Goal: Task Accomplishment & Management: Use online tool/utility

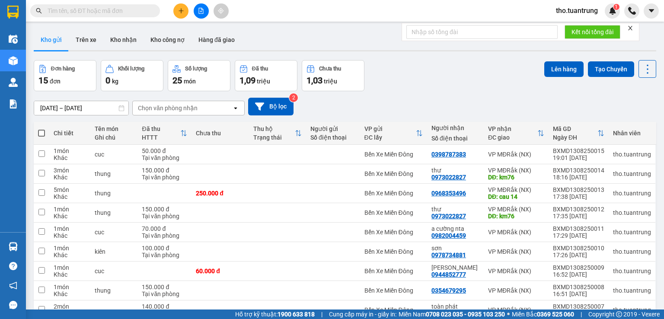
click at [42, 134] on span at bounding box center [41, 133] width 7 height 7
click at [42, 129] on input "checkbox" at bounding box center [42, 129] width 0 height 0
checkbox input "true"
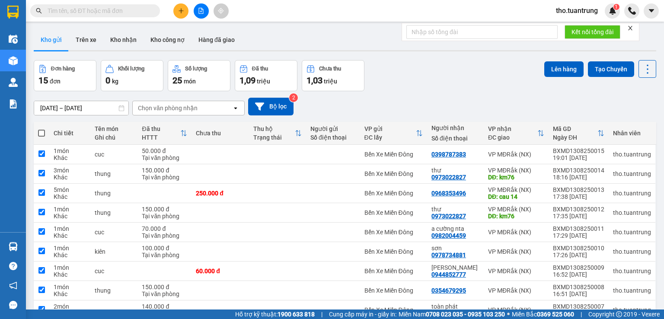
checkbox input "true"
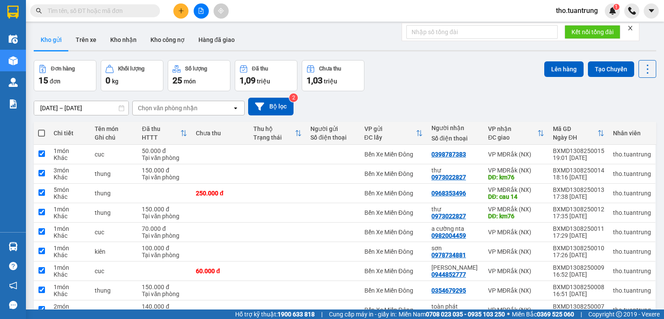
checkbox input "true"
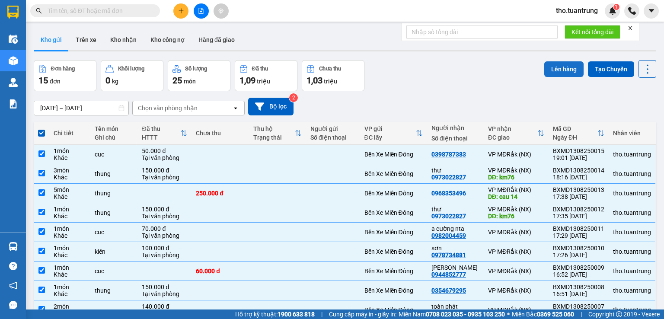
click at [563, 65] on button "Lên hàng" at bounding box center [563, 69] width 39 height 16
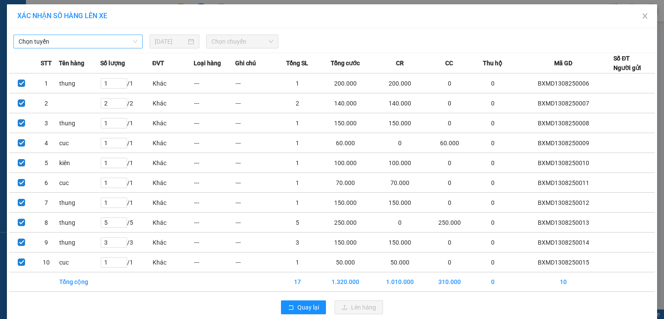
click at [113, 43] on span "Chọn tuyến" at bounding box center [78, 41] width 119 height 13
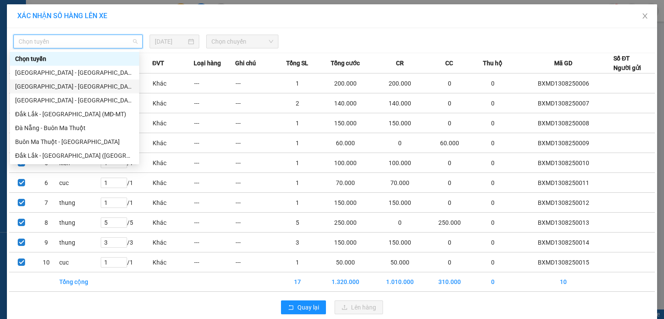
click at [74, 86] on div "[GEOGRAPHIC_DATA] - [GEOGRAPHIC_DATA] (MĐ)" at bounding box center [74, 87] width 119 height 10
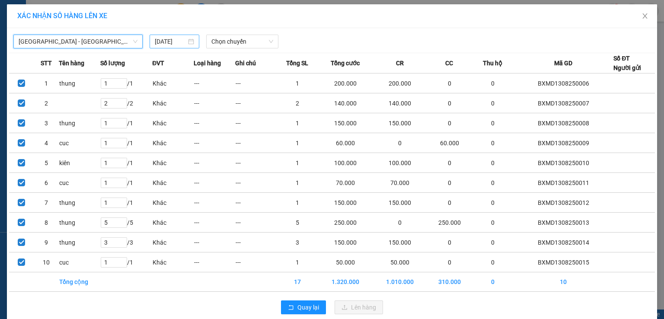
click at [171, 37] on input "[DATE]" at bounding box center [171, 42] width 32 height 10
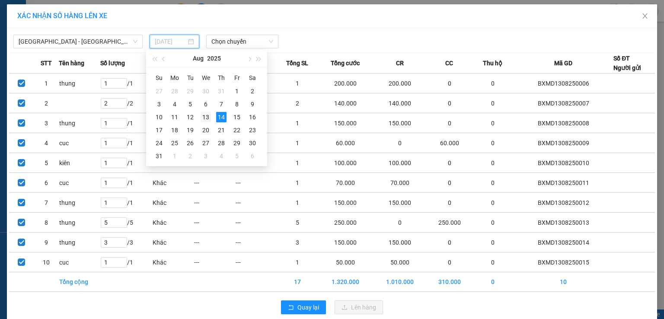
click at [209, 114] on div "13" at bounding box center [206, 117] width 10 height 10
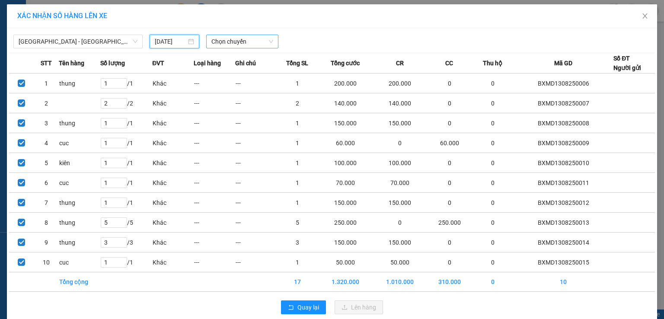
type input "[DATE]"
click at [213, 42] on span "Chọn chuyến" at bounding box center [242, 41] width 62 height 13
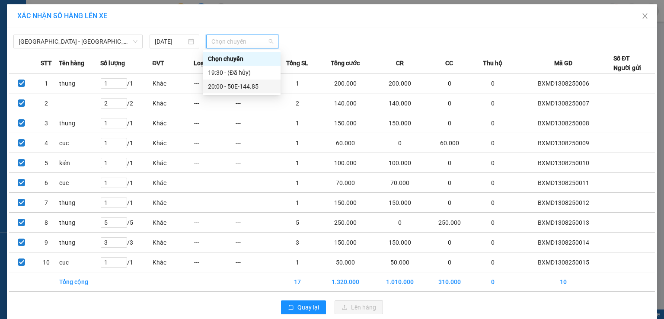
click at [237, 89] on div "20:00 - 50E-144.85" at bounding box center [241, 87] width 67 height 10
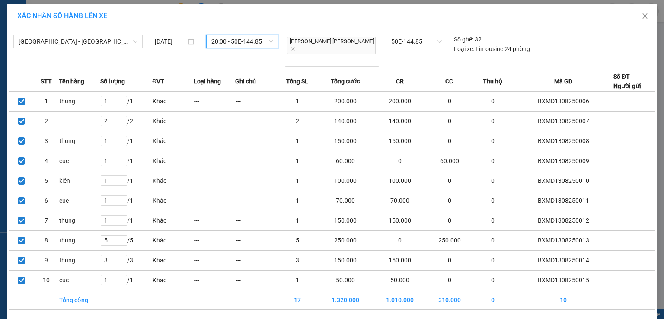
drag, startPoint x: 355, startPoint y: 308, endPoint x: 353, endPoint y: 301, distance: 7.1
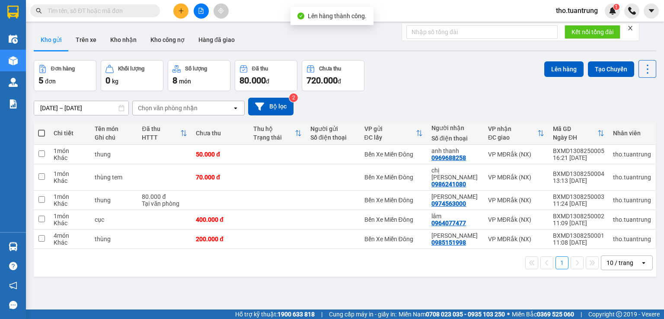
click at [42, 134] on span at bounding box center [41, 133] width 7 height 7
click at [42, 129] on input "checkbox" at bounding box center [42, 129] width 0 height 0
checkbox input "true"
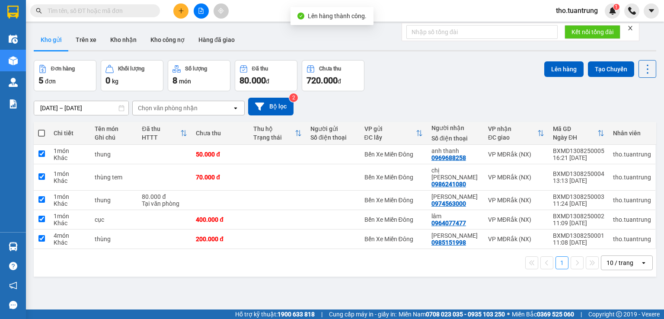
checkbox input "true"
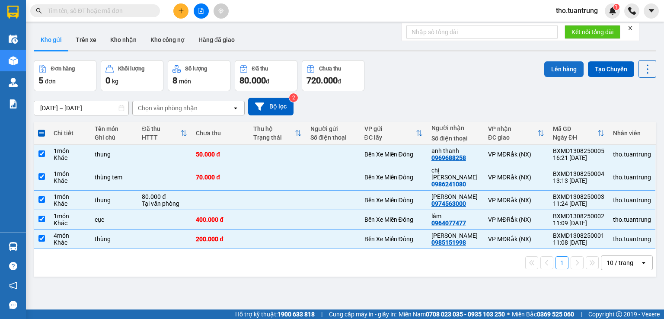
click at [558, 64] on button "Lên hàng" at bounding box center [563, 69] width 39 height 16
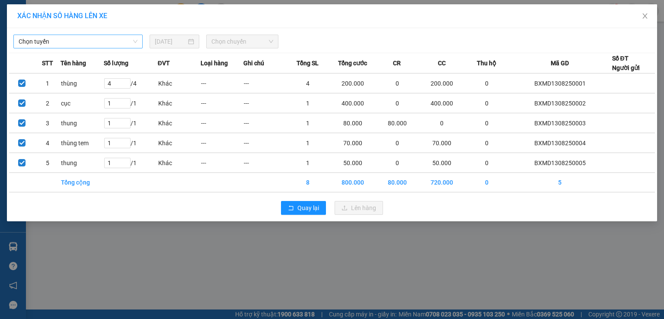
click at [109, 42] on span "Chọn tuyến" at bounding box center [78, 41] width 119 height 13
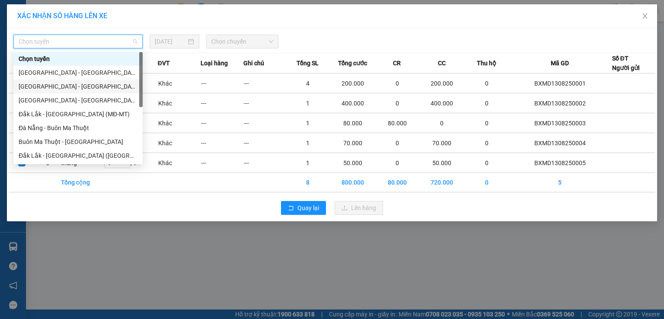
click at [80, 85] on div "[GEOGRAPHIC_DATA] - [GEOGRAPHIC_DATA] (MĐ)" at bounding box center [78, 87] width 119 height 10
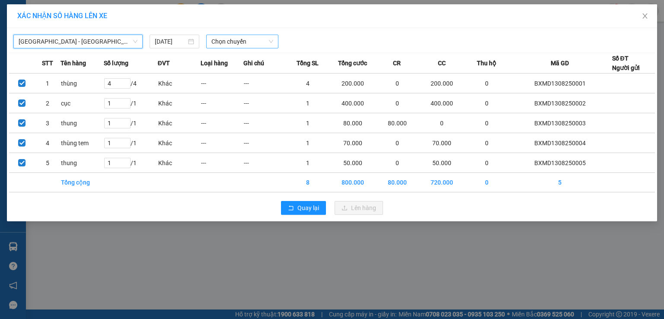
click at [245, 42] on span "Chọn chuyến" at bounding box center [242, 41] width 62 height 13
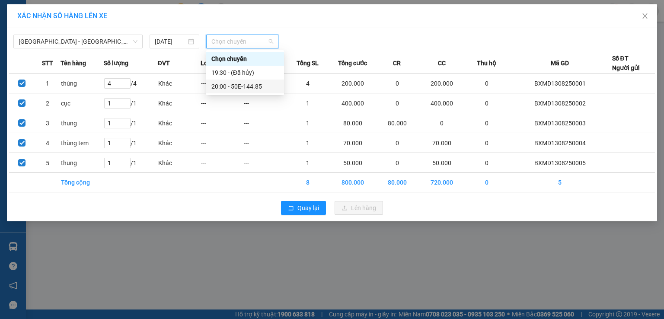
click at [249, 85] on div "20:00 - 50E-144.85" at bounding box center [244, 87] width 67 height 10
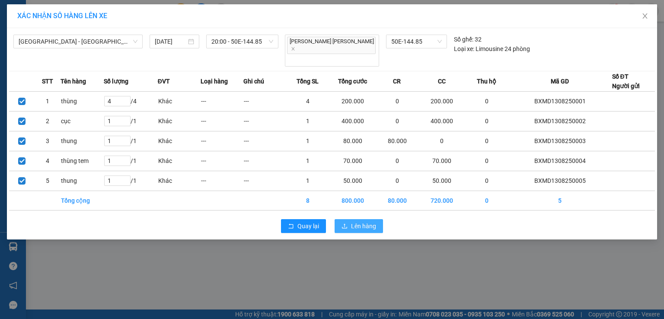
click at [360, 221] on span "Lên hàng" at bounding box center [363, 226] width 25 height 10
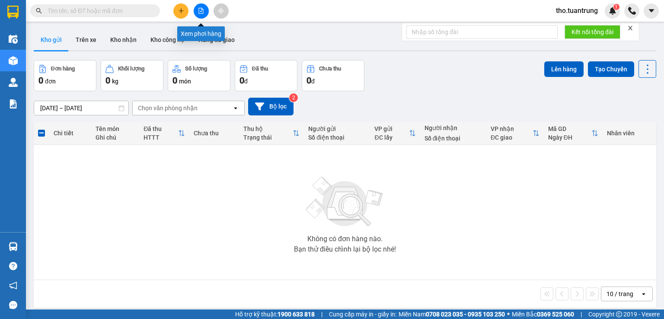
click at [204, 13] on button at bounding box center [201, 10] width 15 height 15
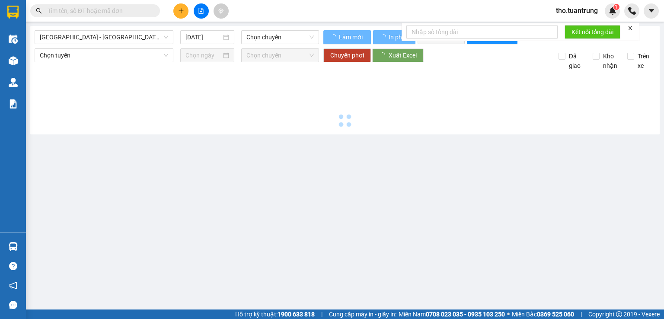
type input "[DATE]"
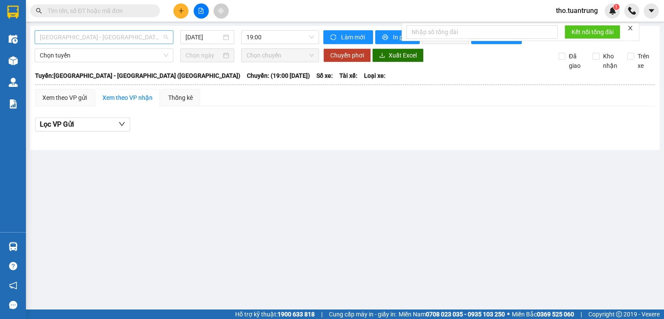
click at [122, 40] on span "[GEOGRAPHIC_DATA] - [GEOGRAPHIC_DATA] ([GEOGRAPHIC_DATA])" at bounding box center [104, 37] width 128 height 13
click at [230, 139] on div "Lọc VP Gửi" at bounding box center [345, 127] width 620 height 28
click at [139, 37] on span "[GEOGRAPHIC_DATA] - [GEOGRAPHIC_DATA] ([GEOGRAPHIC_DATA])" at bounding box center [104, 37] width 128 height 13
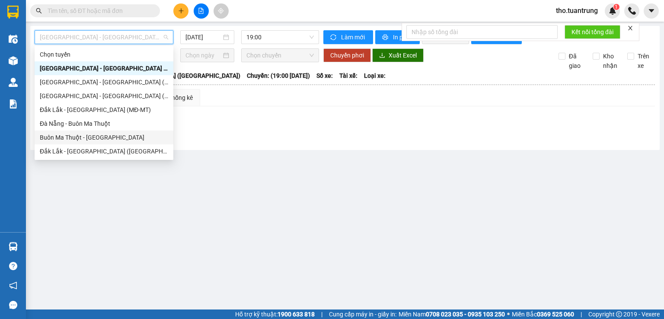
scroll to position [42, 0]
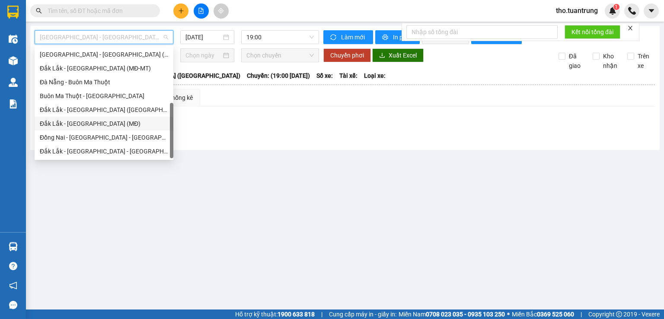
click at [98, 122] on div "Đắk Lắk - [GEOGRAPHIC_DATA] (MĐ)" at bounding box center [104, 124] width 128 height 10
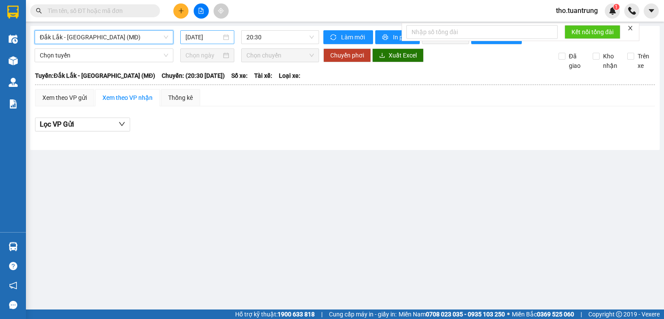
click at [202, 35] on input "[DATE]" at bounding box center [202, 37] width 35 height 10
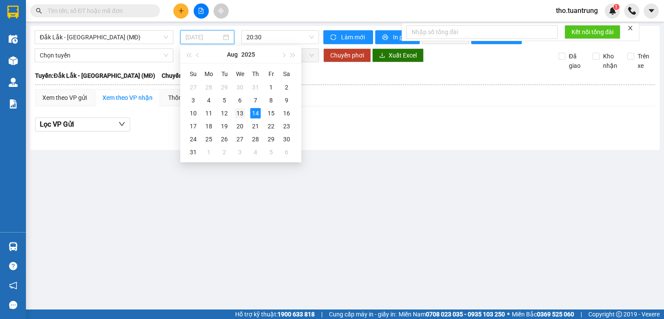
click at [240, 112] on div "13" at bounding box center [240, 113] width 10 height 10
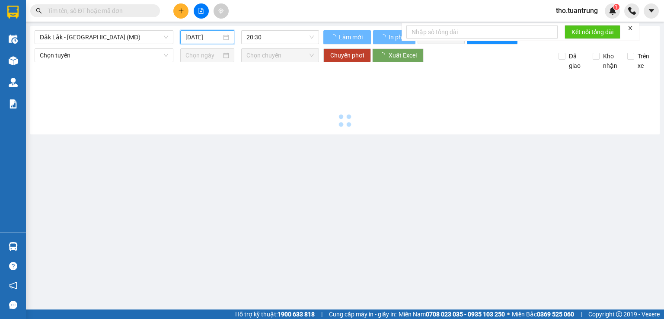
type input "[DATE]"
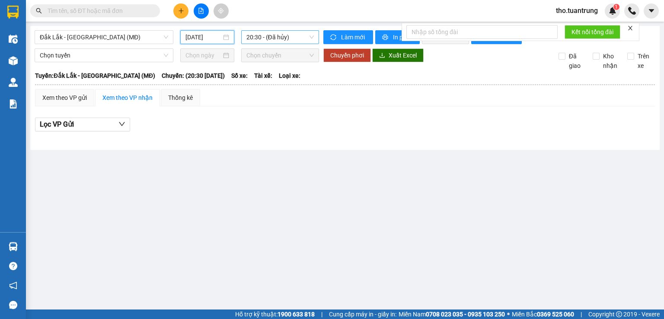
click at [269, 41] on span "20:30 - (Đã hủy)" at bounding box center [280, 37] width 68 height 13
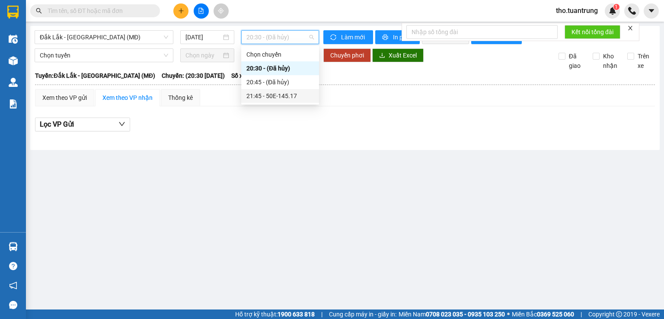
click at [283, 97] on div "21:45 - 50E-145.17" at bounding box center [279, 96] width 67 height 10
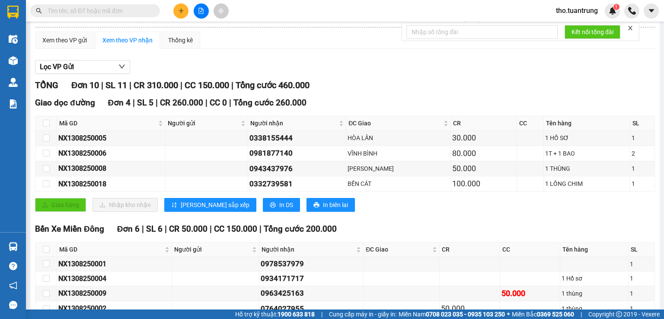
scroll to position [145, 0]
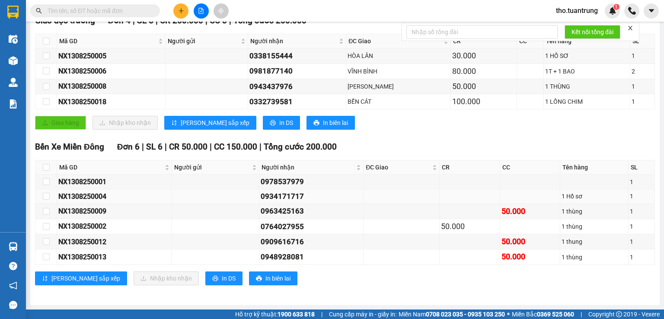
click at [313, 198] on div "0934171717" at bounding box center [311, 197] width 101 height 12
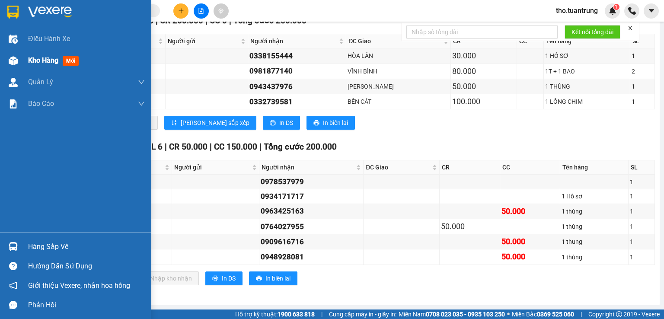
click at [22, 60] on div "Kho hàng mới" at bounding box center [75, 61] width 151 height 22
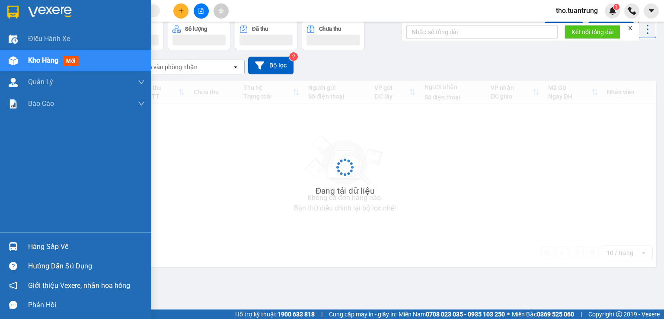
scroll to position [40, 0]
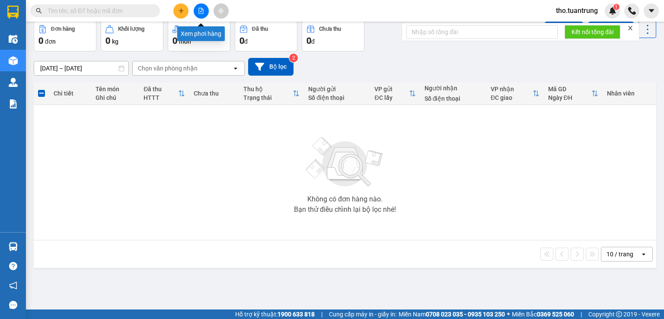
click at [208, 9] on button at bounding box center [201, 10] width 15 height 15
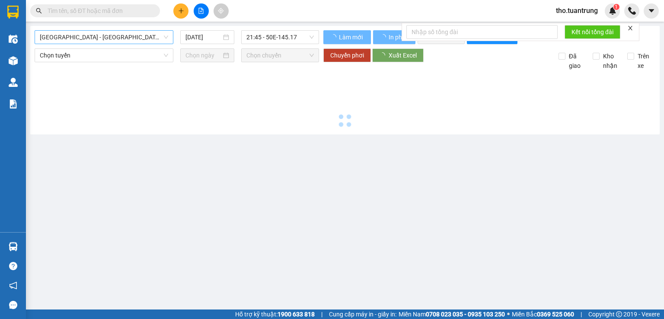
type input "[DATE]"
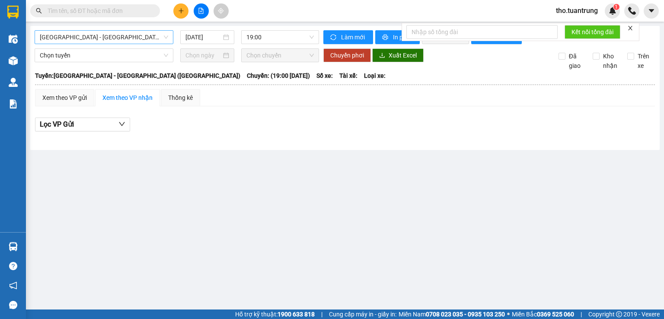
click at [111, 33] on span "[GEOGRAPHIC_DATA] - [GEOGRAPHIC_DATA] ([GEOGRAPHIC_DATA])" at bounding box center [104, 37] width 128 height 13
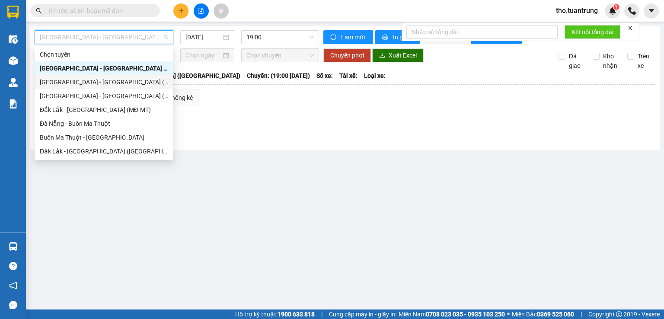
click at [93, 82] on div "[GEOGRAPHIC_DATA] - [GEOGRAPHIC_DATA] (MĐ)" at bounding box center [104, 82] width 128 height 10
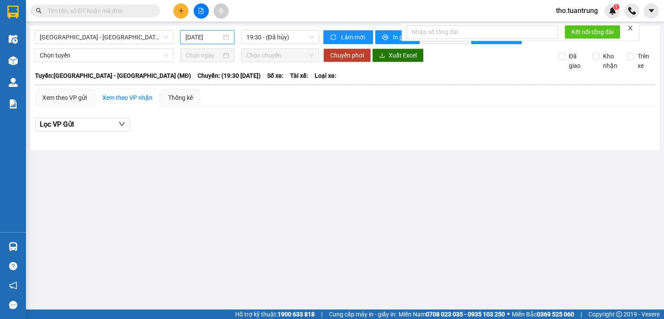
click at [199, 38] on input "[DATE]" at bounding box center [202, 37] width 35 height 10
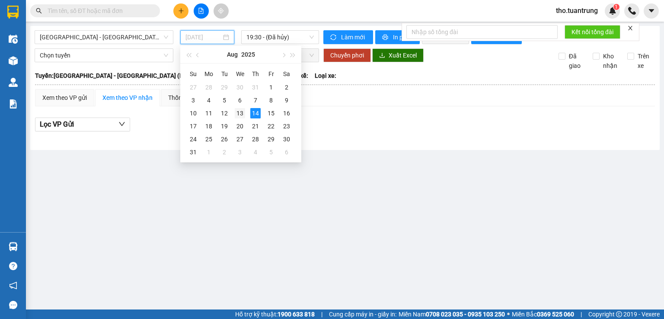
click at [241, 111] on div "13" at bounding box center [240, 113] width 10 height 10
type input "[DATE]"
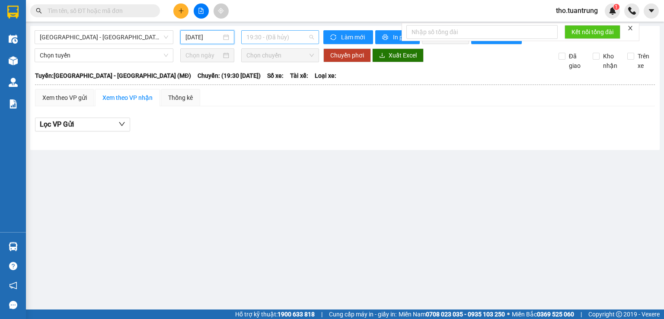
click at [291, 38] on span "19:30 - (Đã hủy)" at bounding box center [280, 37] width 68 height 13
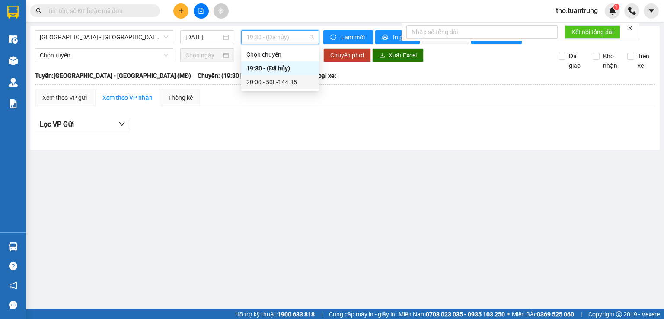
click at [292, 83] on div "20:00 - 50E-144.85" at bounding box center [279, 82] width 67 height 10
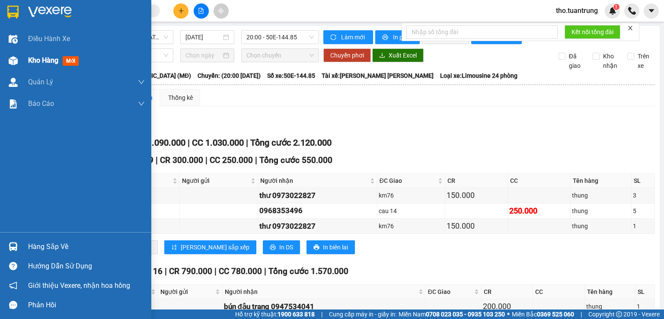
click at [48, 59] on span "Kho hàng" at bounding box center [43, 60] width 30 height 8
